Goal: Information Seeking & Learning: Find specific fact

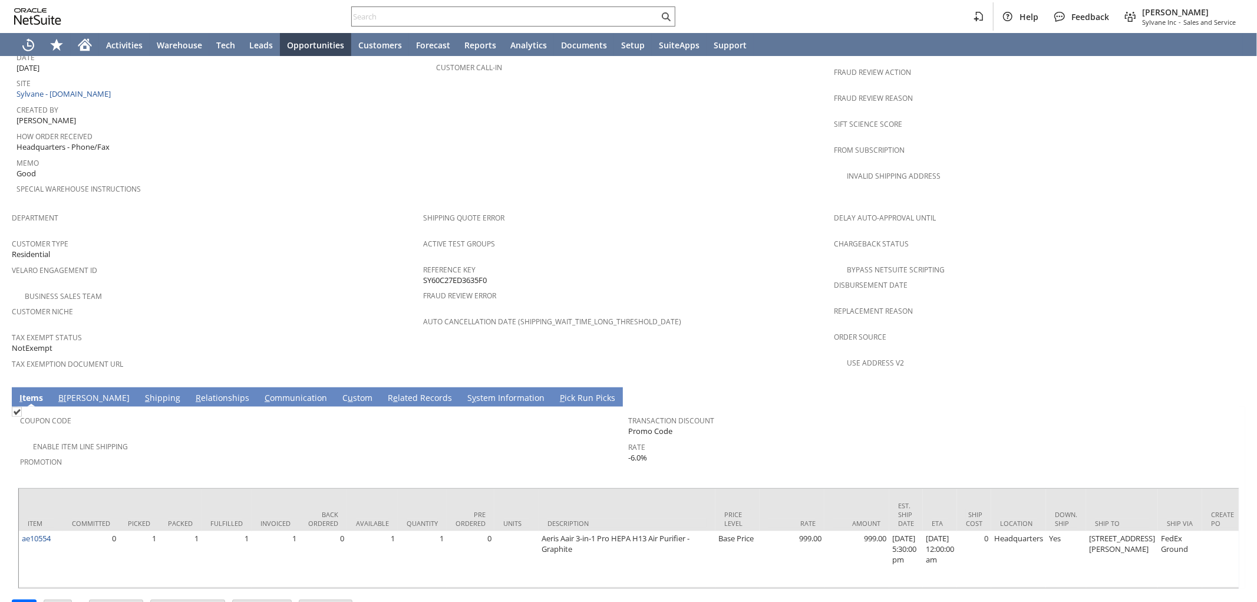
scroll to position [599, 0]
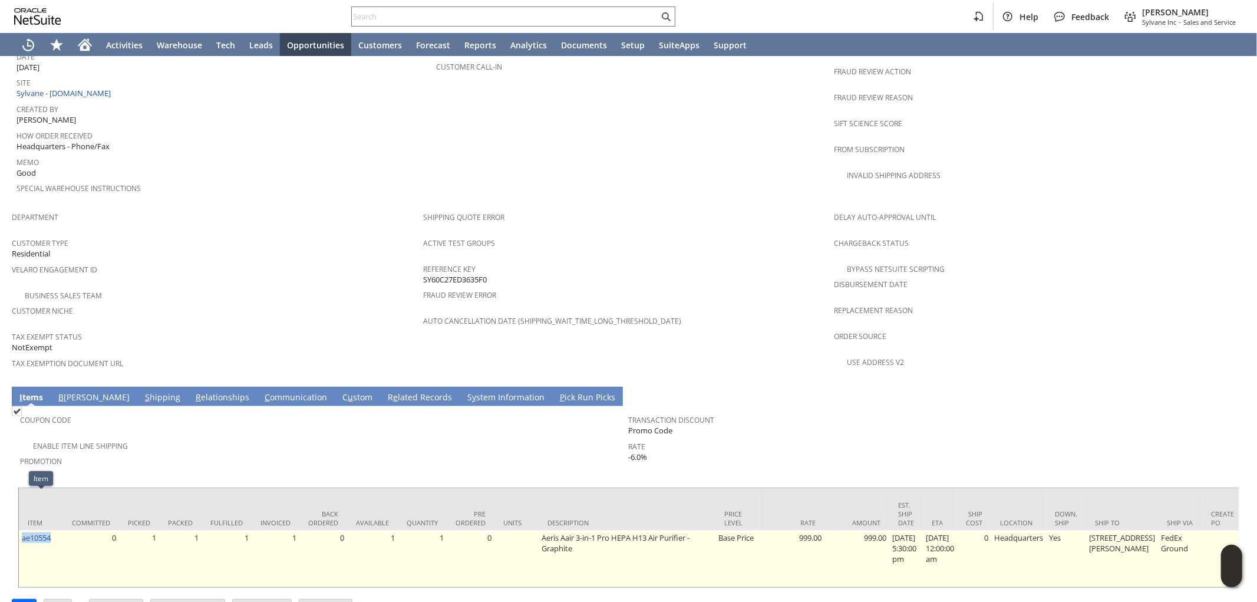
drag, startPoint x: 56, startPoint y: 499, endPoint x: 20, endPoint y: 508, distance: 37.2
click at [20, 530] on td "ae10554" at bounding box center [41, 558] width 44 height 57
copy link "ae10554"
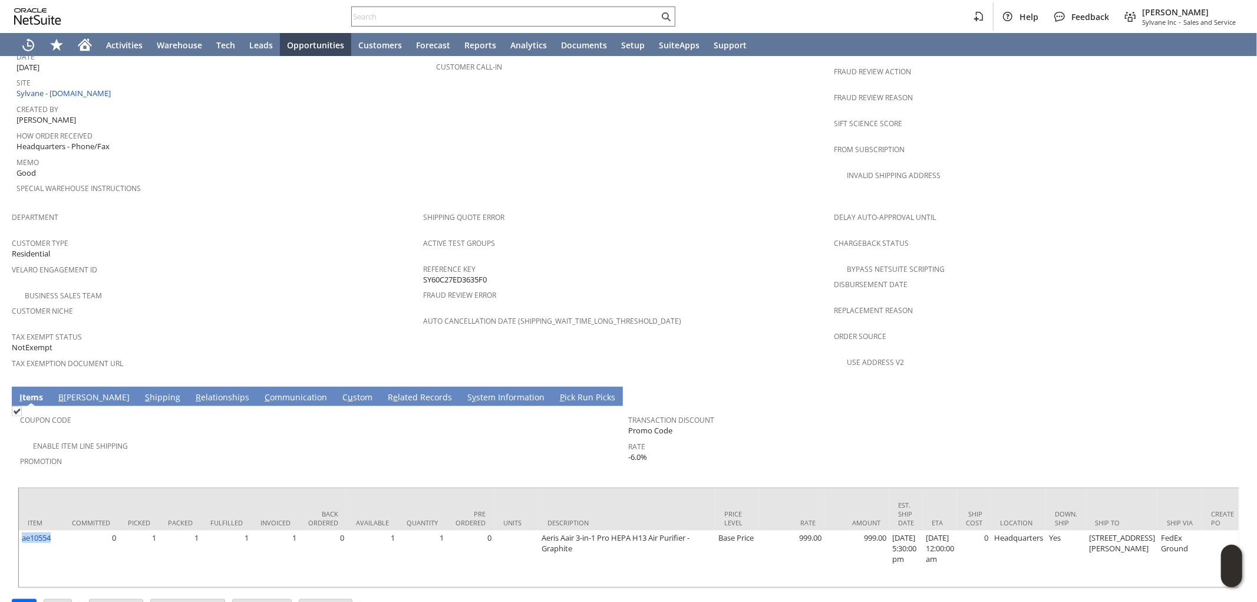
copy link "ae10554"
click at [437, 453] on span "Promotion" at bounding box center [321, 460] width 603 height 14
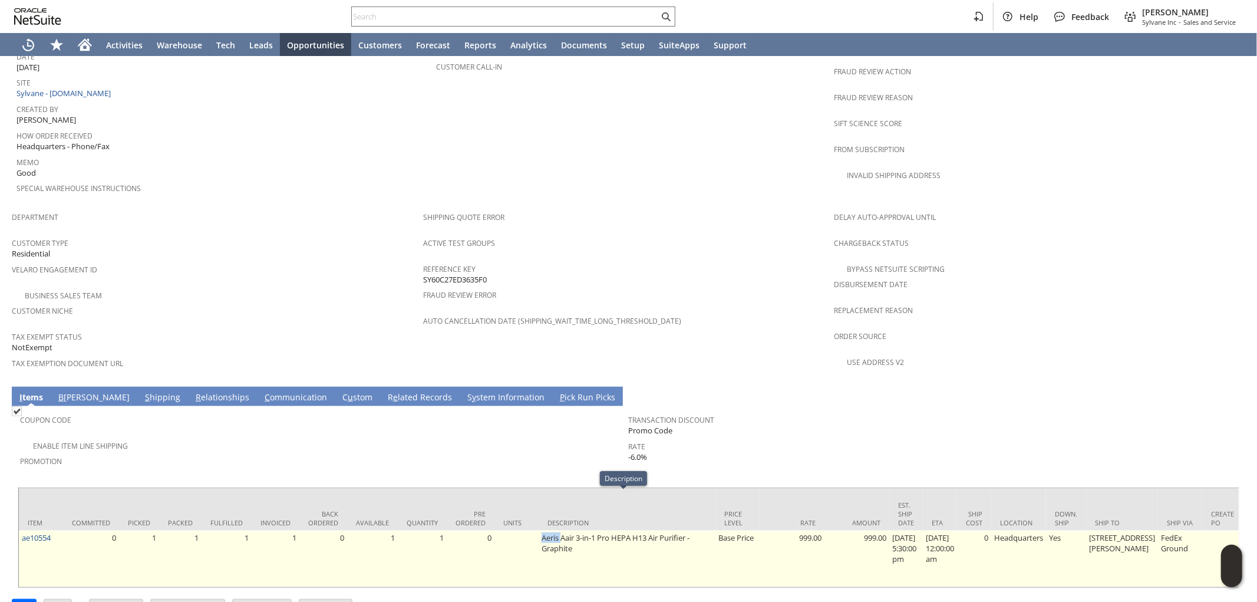
drag, startPoint x: 539, startPoint y: 494, endPoint x: 557, endPoint y: 497, distance: 18.5
click at [557, 530] on td "Aeris Aair 3-in-1 Pro HEPA H13 Air Purifier - Graphite" at bounding box center [627, 558] width 177 height 57
copy td "Aeris"
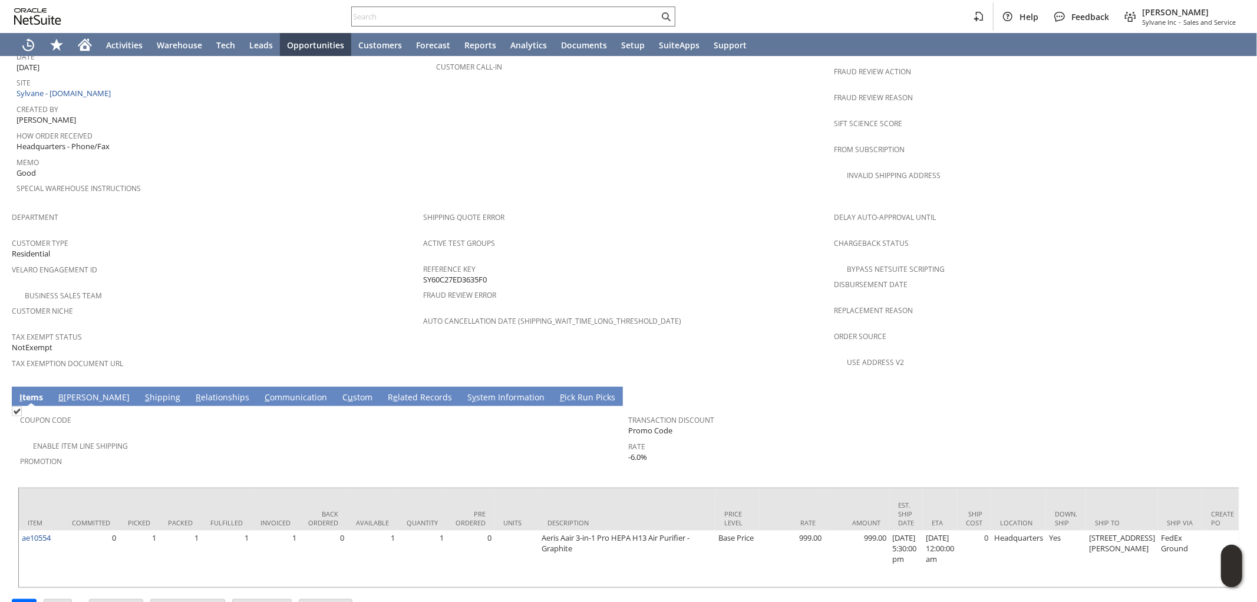
click at [374, 453] on span "Promotion" at bounding box center [321, 460] width 603 height 14
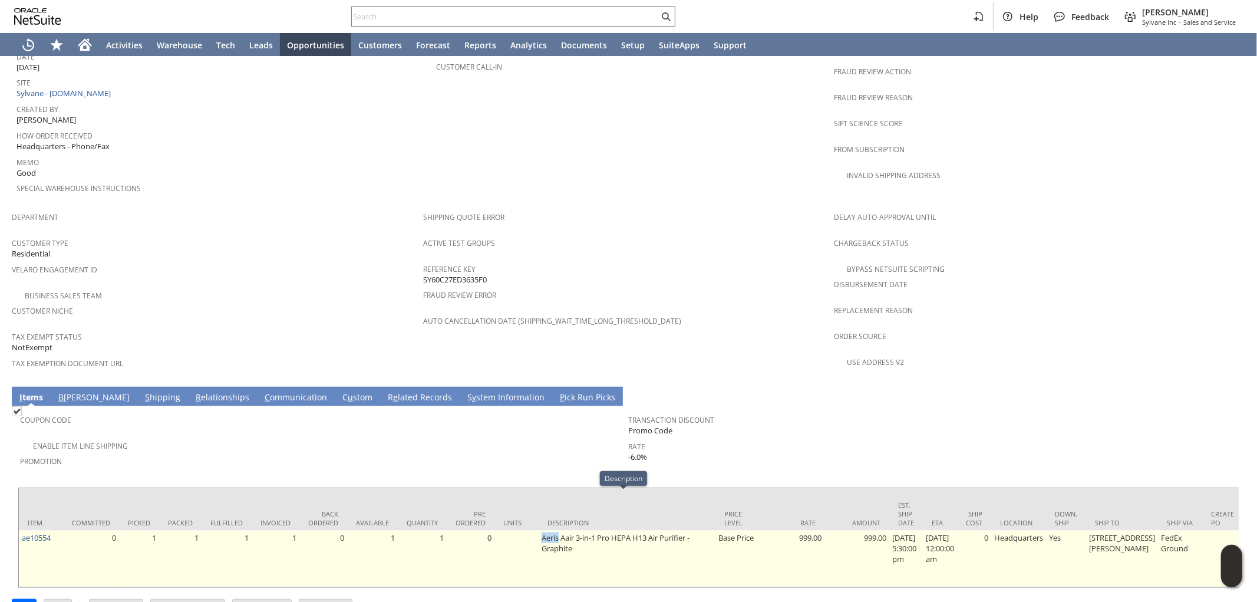
drag, startPoint x: 555, startPoint y: 500, endPoint x: 536, endPoint y: 501, distance: 18.3
click at [539, 530] on td "Aeris Aair 3-in-1 Pro HEPA H13 Air Purifier - Graphite" at bounding box center [627, 558] width 177 height 57
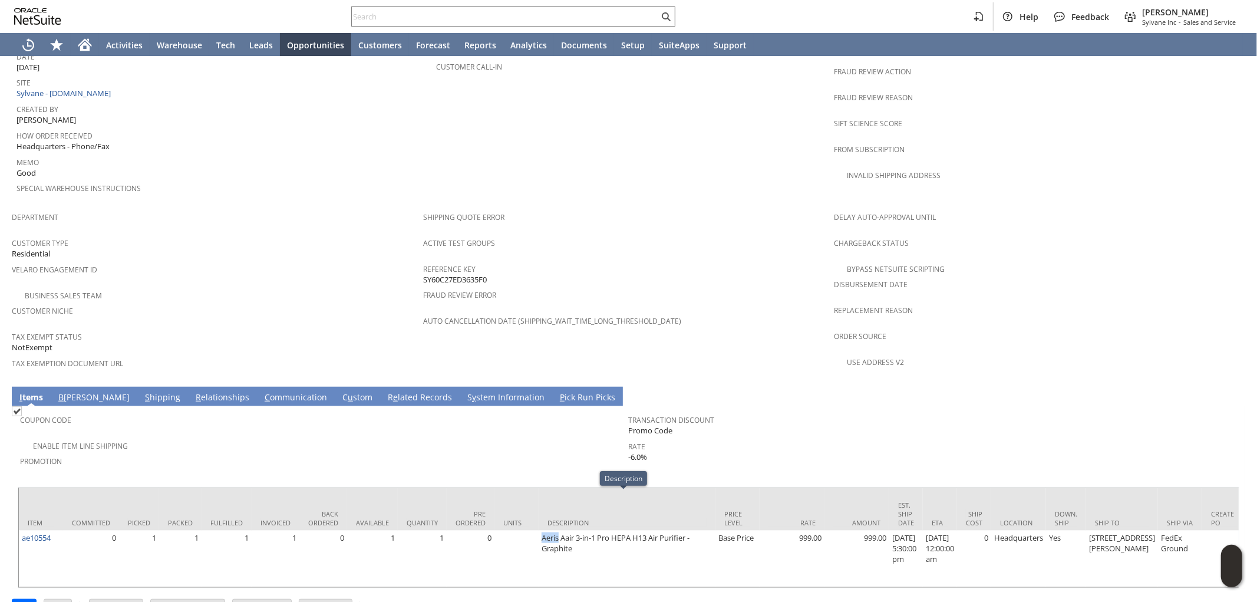
copy td "Aeris"
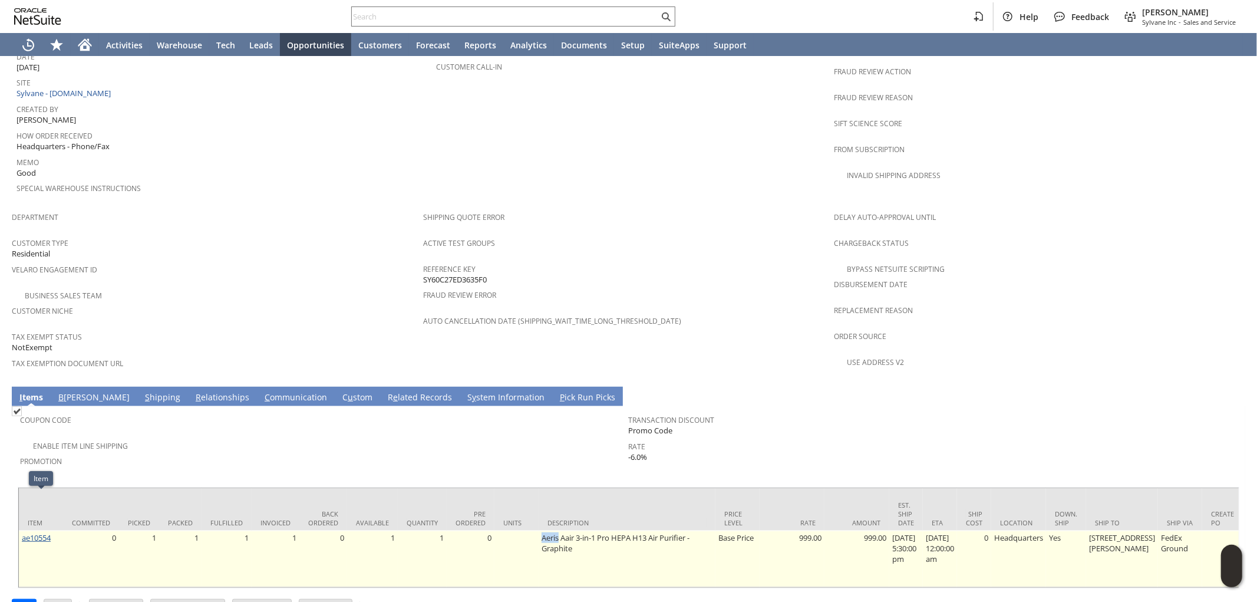
click at [36, 532] on link "ae10554" at bounding box center [36, 537] width 29 height 11
